Goal: Book appointment/travel/reservation

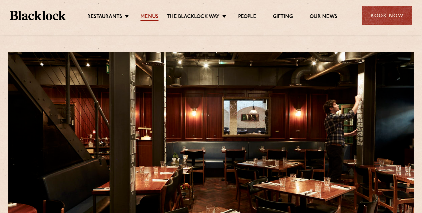
click at [150, 16] on link "Menus" at bounding box center [149, 17] width 18 height 7
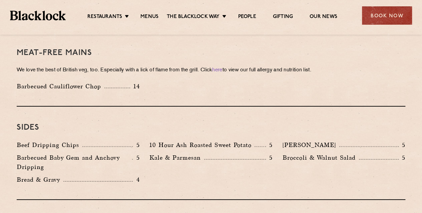
scroll to position [958, 0]
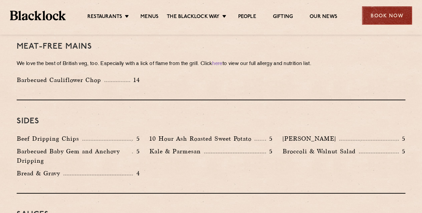
click at [384, 18] on div "Book Now" at bounding box center [387, 15] width 50 height 18
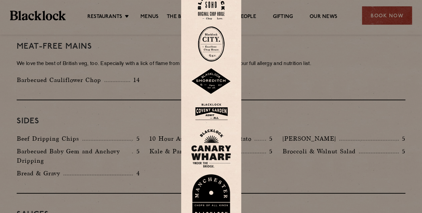
click at [207, 10] on img at bounding box center [211, 6] width 27 height 27
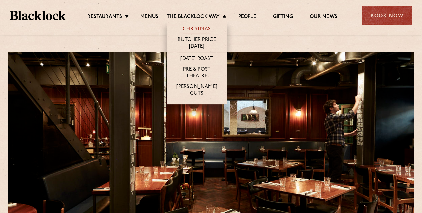
click at [199, 28] on link "Christmas" at bounding box center [197, 29] width 28 height 7
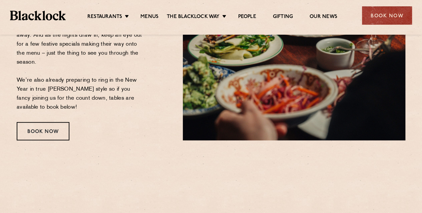
scroll to position [190, 0]
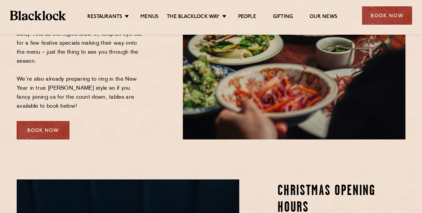
click at [25, 134] on div "Book Now" at bounding box center [43, 130] width 53 height 18
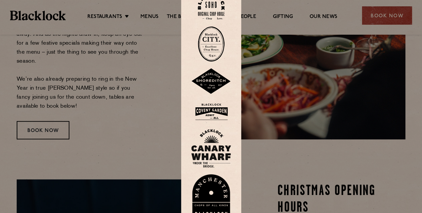
click at [211, 12] on img at bounding box center [211, 6] width 27 height 27
